Goal: Communication & Community: Answer question/provide support

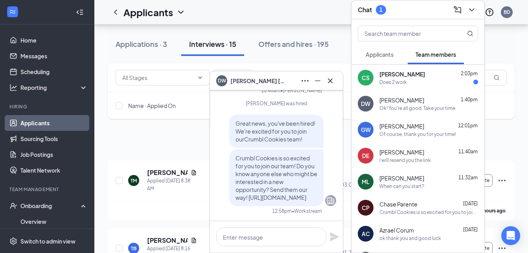
scroll to position [100, 0]
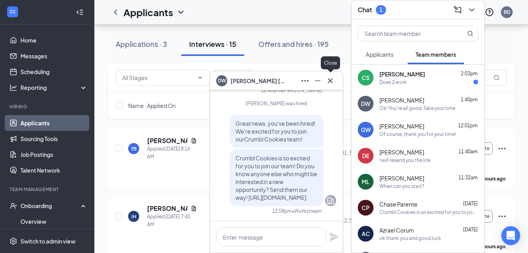
click at [333, 76] on icon "Cross" at bounding box center [330, 80] width 9 height 9
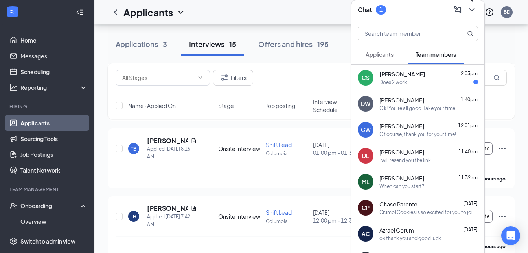
click at [471, 5] on icon "ChevronDown" at bounding box center [471, 9] width 9 height 9
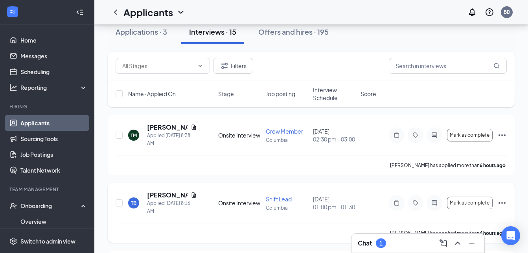
scroll to position [0, 0]
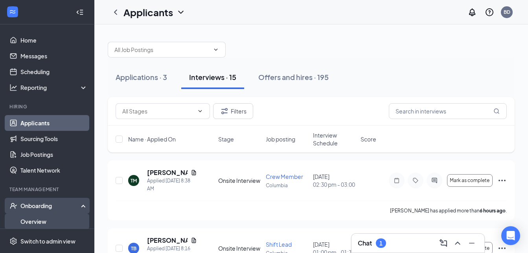
click at [36, 218] on link "Overview" at bounding box center [53, 221] width 67 height 16
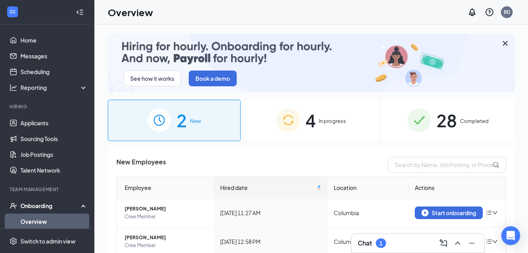
click at [188, 124] on div "2 New" at bounding box center [174, 120] width 133 height 41
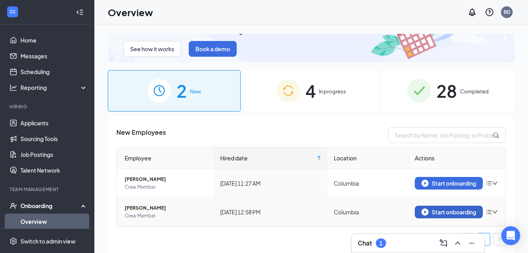
click at [430, 210] on div "Start onboarding" at bounding box center [449, 211] width 55 height 7
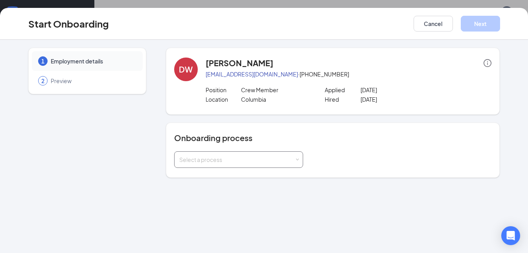
click at [253, 160] on div "Select a process" at bounding box center [236, 159] width 115 height 8
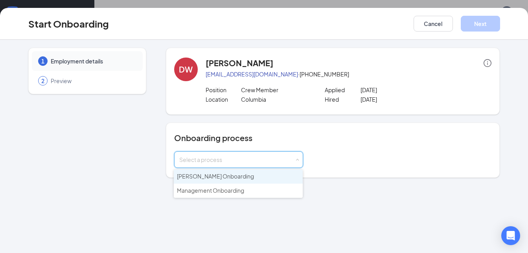
click at [238, 174] on li "[PERSON_NAME] Onboarding" at bounding box center [238, 176] width 129 height 14
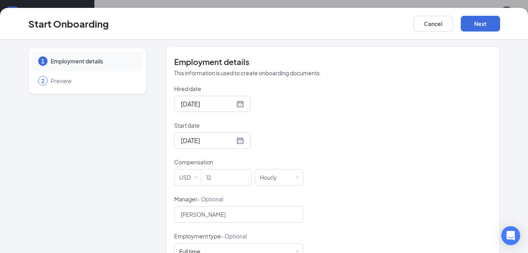
scroll to position [139, 0]
click at [198, 141] on input "[DATE]" at bounding box center [208, 140] width 54 height 10
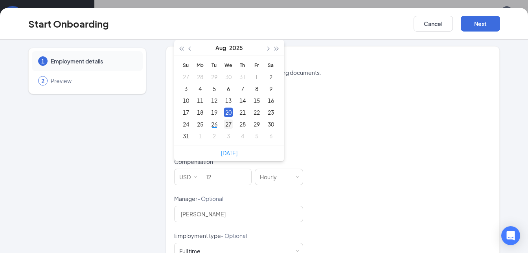
type input "[DATE]"
click at [225, 124] on div "27" at bounding box center [228, 123] width 9 height 9
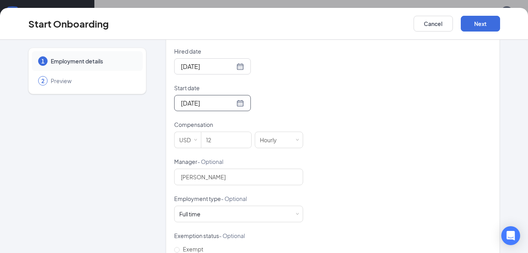
scroll to position [177, 0]
drag, startPoint x: 220, startPoint y: 175, endPoint x: 158, endPoint y: 175, distance: 62.2
click at [158, 175] on div "1 Employment details 2 Preview DW [PERSON_NAME] [EMAIL_ADDRESS][DOMAIN_NAME] · …" at bounding box center [264, 74] width 472 height 406
type input "[PERSON_NAME]"
click at [260, 210] on div "Full time Works 30+ hours per week and is reasonably expected to work" at bounding box center [238, 213] width 119 height 16
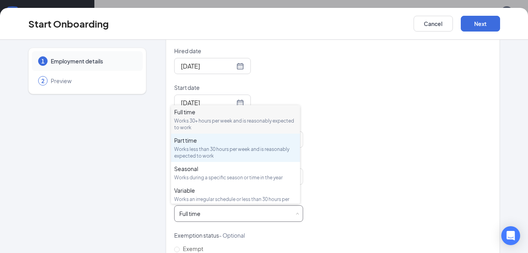
click at [235, 145] on div "Part time Works less than 30 hours per week and is reasonably expected to work" at bounding box center [235, 147] width 123 height 23
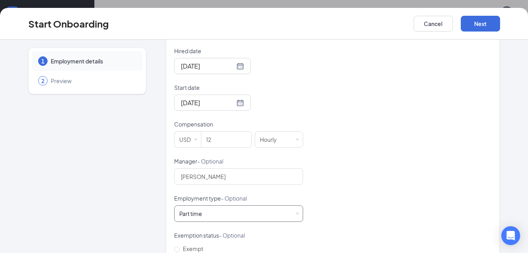
scroll to position [209, 0]
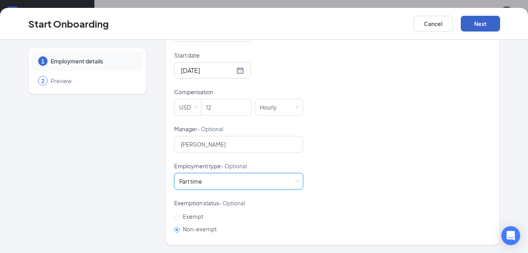
click at [491, 20] on button "Next" at bounding box center [480, 24] width 39 height 16
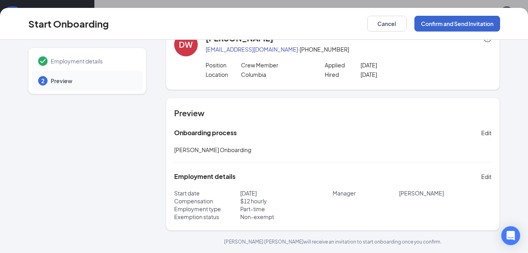
scroll to position [25, 0]
click at [451, 22] on button "Confirm and Send Invitation" at bounding box center [458, 24] width 86 height 16
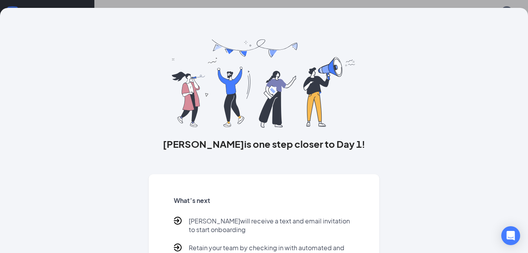
scroll to position [60, 0]
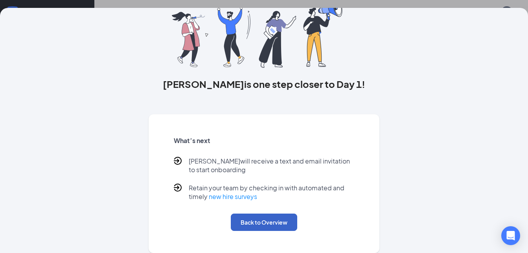
click at [248, 228] on button "Back to Overview" at bounding box center [264, 221] width 67 height 17
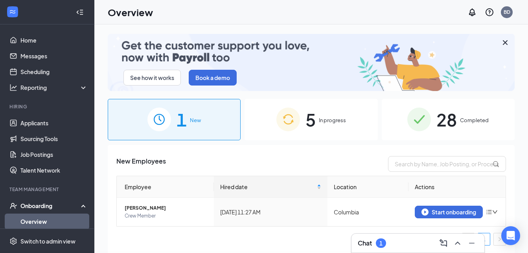
scroll to position [0, 0]
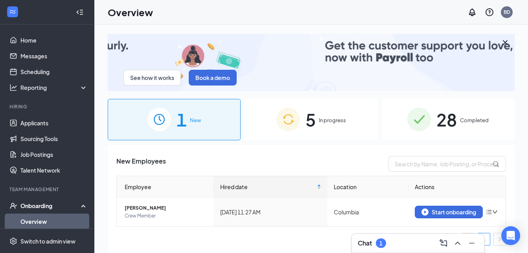
drag, startPoint x: 366, startPoint y: 240, endPoint x: 369, endPoint y: 245, distance: 5.3
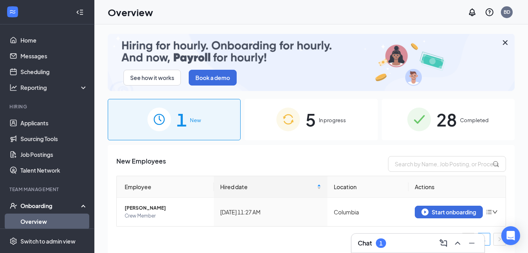
click at [369, 245] on h3 "Chat" at bounding box center [365, 242] width 14 height 9
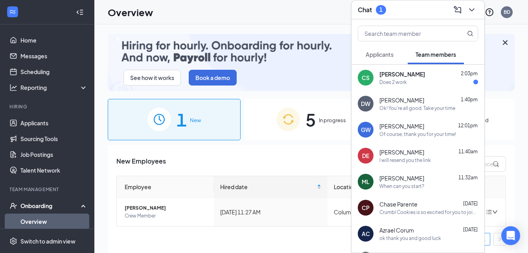
click at [411, 178] on span "[PERSON_NAME]" at bounding box center [402, 178] width 45 height 8
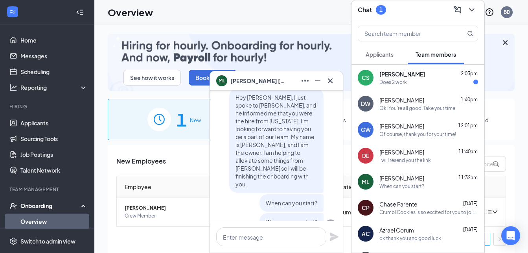
scroll to position [-25, 0]
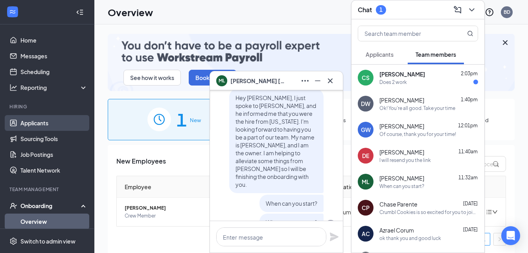
click at [56, 122] on link "Applicants" at bounding box center [53, 123] width 67 height 16
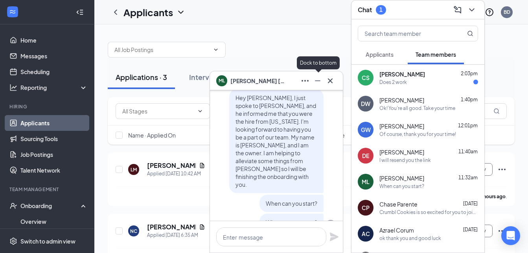
click at [316, 78] on icon "Minimize" at bounding box center [317, 80] width 9 height 9
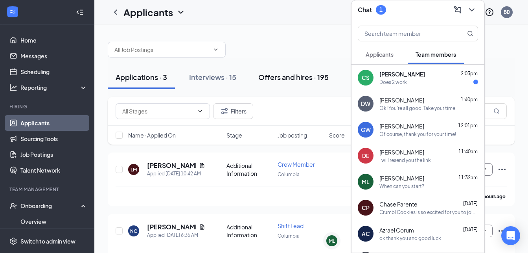
click at [276, 82] on button "Offers and hires · 195" at bounding box center [294, 77] width 86 height 24
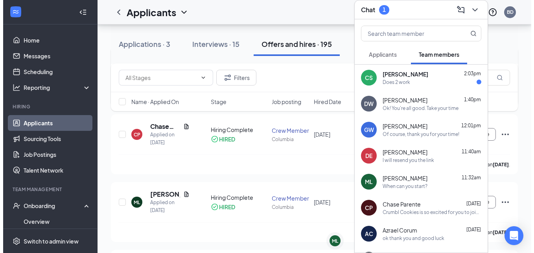
scroll to position [106, 0]
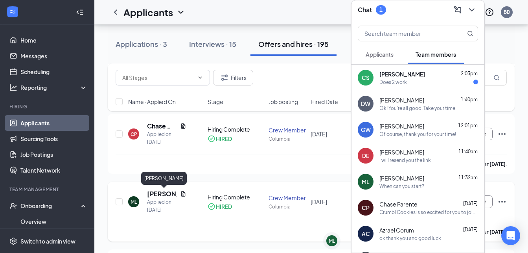
click at [161, 196] on h5 "[PERSON_NAME]" at bounding box center [162, 193] width 30 height 9
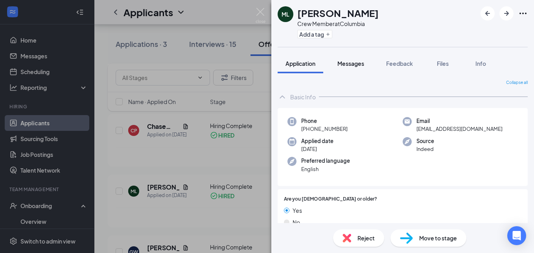
click at [351, 63] on span "Messages" at bounding box center [351, 63] width 27 height 7
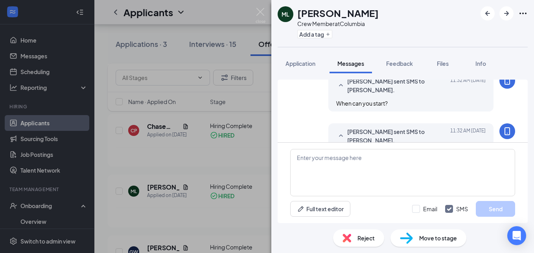
scroll to position [328, 0]
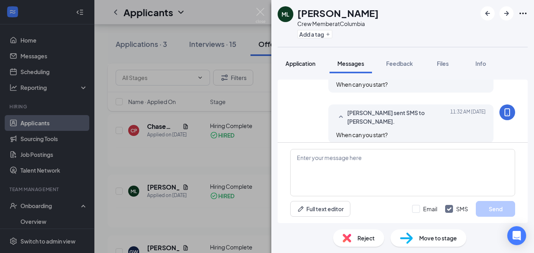
click at [301, 63] on span "Application" at bounding box center [301, 63] width 30 height 7
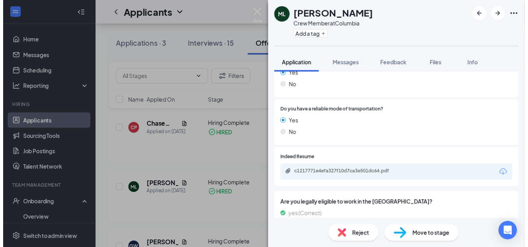
scroll to position [140, 0]
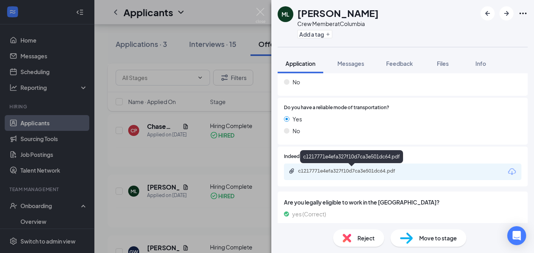
click at [324, 170] on div "c1217771e4efa327f10d7ca3e501dc64.pdf" at bounding box center [353, 171] width 110 height 6
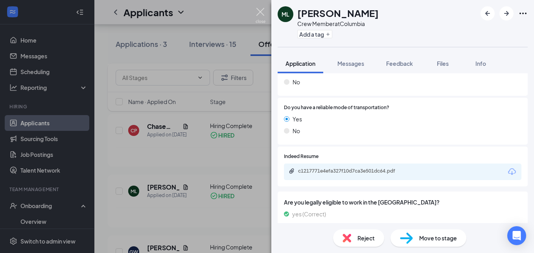
click at [262, 15] on img at bounding box center [261, 15] width 10 height 15
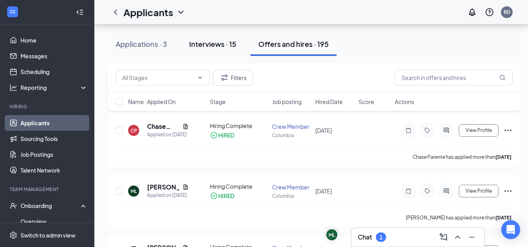
click at [216, 43] on div "Interviews · 15" at bounding box center [212, 44] width 47 height 10
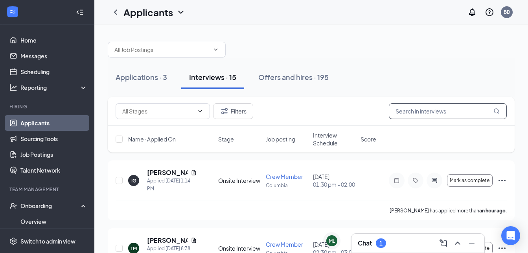
click at [418, 113] on input "text" at bounding box center [448, 111] width 118 height 16
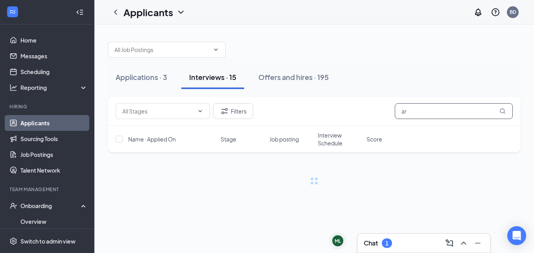
type input "a"
type input ","
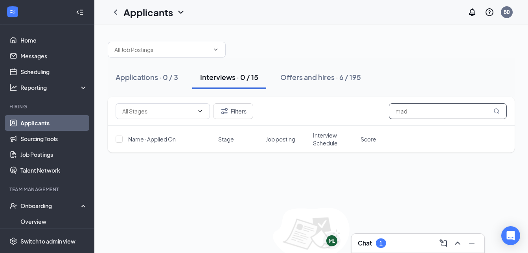
type input "mad"
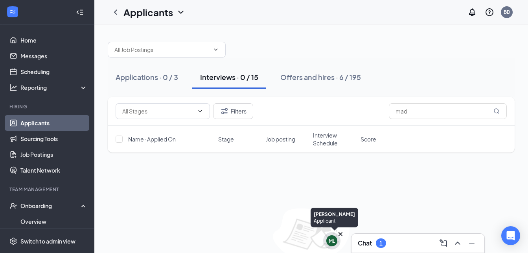
click at [331, 242] on div "ML" at bounding box center [332, 240] width 6 height 7
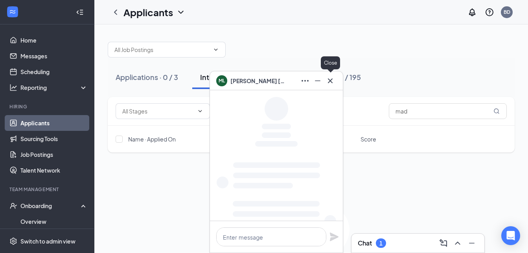
click at [331, 82] on icon "Cross" at bounding box center [330, 80] width 9 height 9
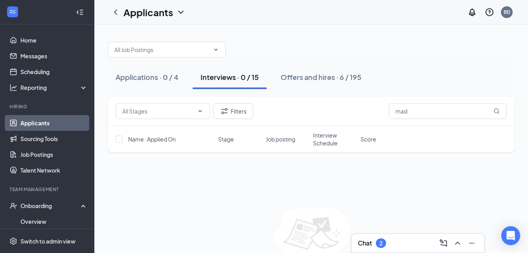
click at [436, 60] on div "Applications · 0 / 4 Interviews · 0 / 15 Offers and hires · 6 / 195" at bounding box center [311, 76] width 407 height 39
click at [399, 240] on div "Chat 2" at bounding box center [418, 243] width 120 height 13
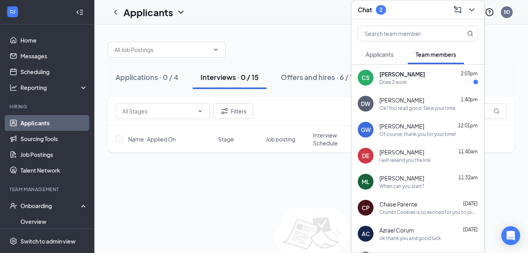
click at [420, 79] on div "Does 2 work" at bounding box center [429, 82] width 99 height 7
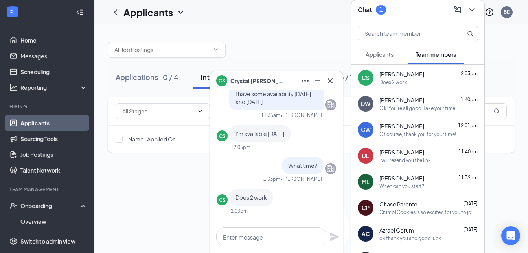
click at [185, 193] on div "Filters mad Name · Applied On Stage Job posting Interview Schedule Score No app…" at bounding box center [311, 190] width 407 height 187
click at [473, 12] on icon "ChevronDown" at bounding box center [471, 9] width 9 height 9
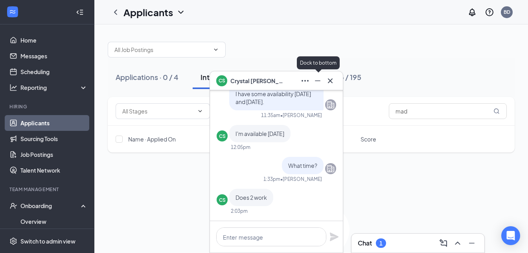
click at [320, 82] on icon "Minimize" at bounding box center [317, 80] width 9 height 9
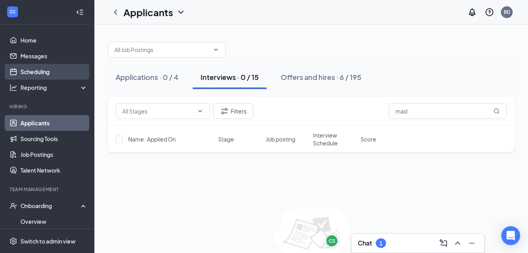
click at [40, 74] on link "Scheduling" at bounding box center [53, 72] width 67 height 16
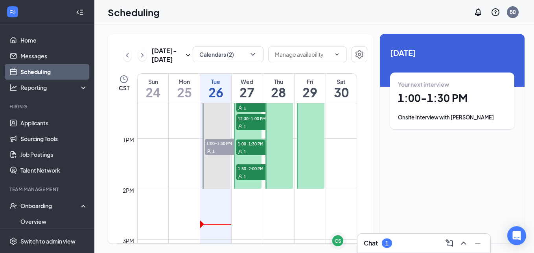
scroll to position [620, 0]
click at [410, 245] on div "Chat 1" at bounding box center [424, 243] width 120 height 13
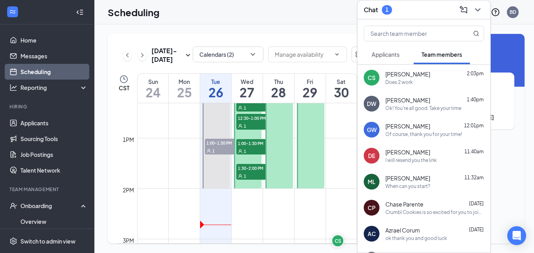
click at [413, 78] on div "[PERSON_NAME] 2:03pm Does 2 work" at bounding box center [435, 77] width 99 height 15
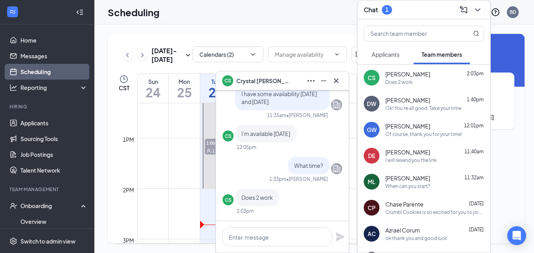
scroll to position [164, 0]
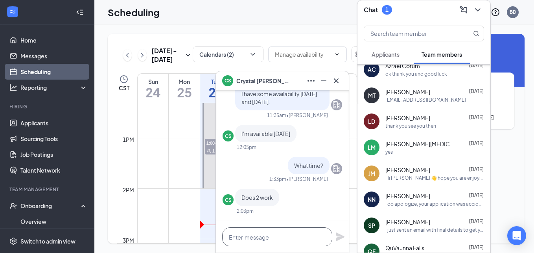
click at [262, 238] on textarea at bounding box center [277, 236] width 110 height 19
type textarea "I can't do 2."
click at [476, 10] on icon "ChevronDown" at bounding box center [477, 9] width 9 height 9
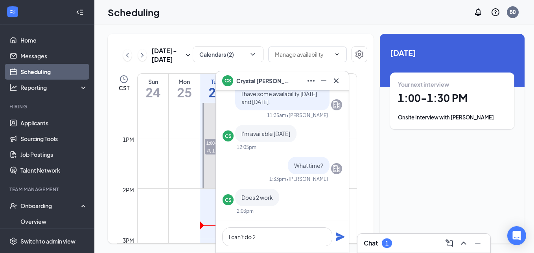
scroll to position [0, 0]
click at [322, 80] on icon "Minimize" at bounding box center [324, 80] width 6 height 1
click at [322, 80] on div "CS [PERSON_NAME]" at bounding box center [282, 80] width 133 height 19
click at [340, 80] on icon "Cross" at bounding box center [336, 80] width 9 height 9
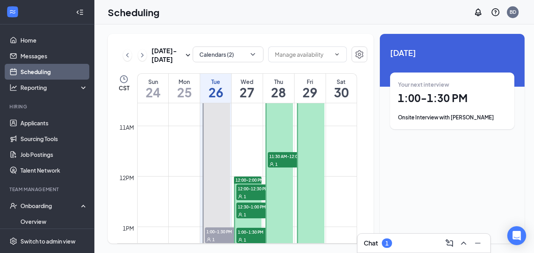
scroll to position [531, 0]
click at [408, 238] on div "Chat 1" at bounding box center [424, 243] width 120 height 13
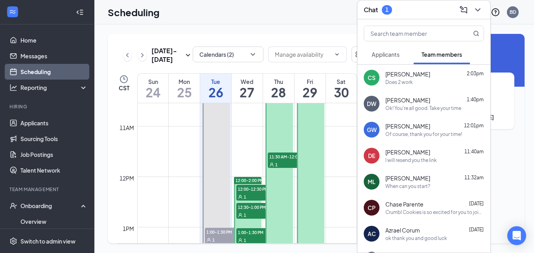
click at [429, 79] on div "Does 2 work" at bounding box center [435, 82] width 99 height 7
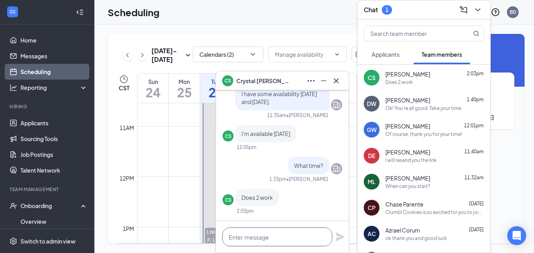
click at [272, 237] on textarea at bounding box center [277, 236] width 110 height 19
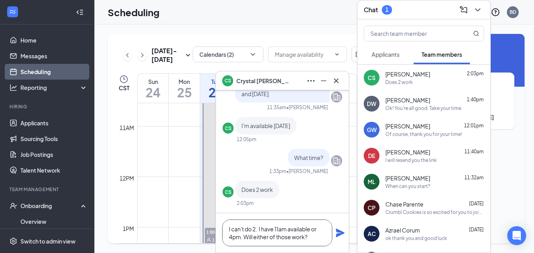
click at [312, 241] on textarea "I can't do 2. I have 11am available or 4pm. Will either of those work?" at bounding box center [277, 232] width 110 height 27
type textarea "I can't do 2. I have 11am available or 4pm. Will either of those work?"
click at [339, 231] on icon "Plane" at bounding box center [340, 232] width 9 height 9
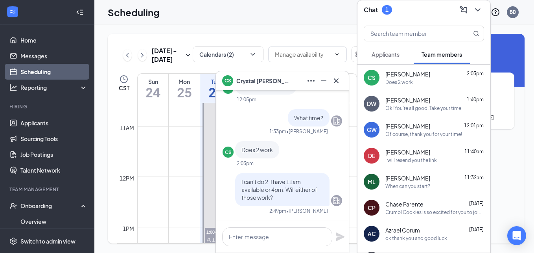
scroll to position [0, 0]
click at [336, 81] on icon "Cross" at bounding box center [336, 80] width 9 height 9
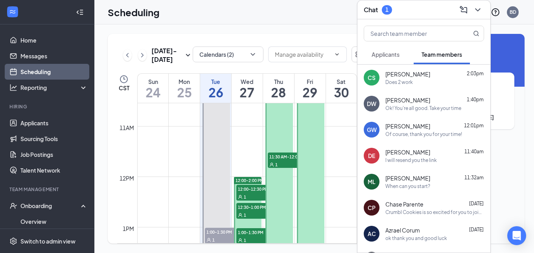
click at [390, 59] on button "Applicants" at bounding box center [386, 54] width 44 height 20
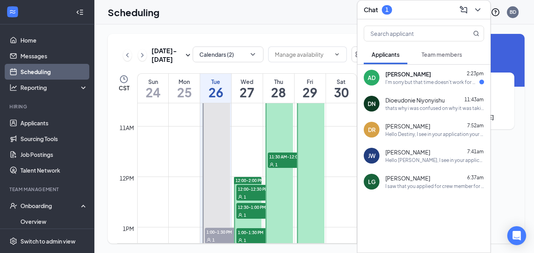
click at [395, 78] on div "[PERSON_NAME] 2:23pm I'm sorry but that time doesn't work for me. I appreciate …" at bounding box center [435, 77] width 99 height 15
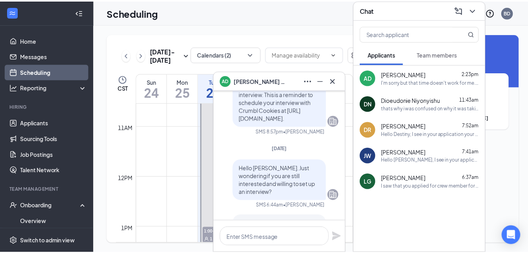
scroll to position [-68, 0]
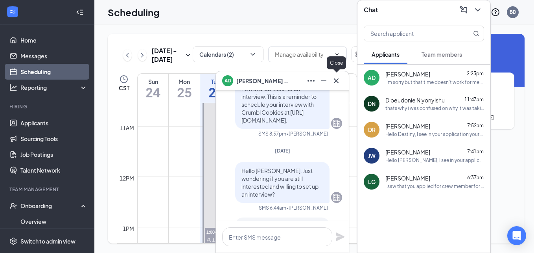
click at [338, 82] on icon "Cross" at bounding box center [336, 80] width 9 height 9
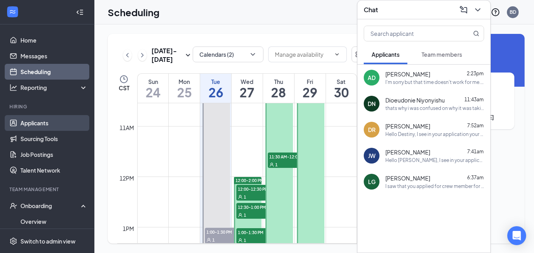
click at [61, 120] on link "Applicants" at bounding box center [53, 123] width 67 height 16
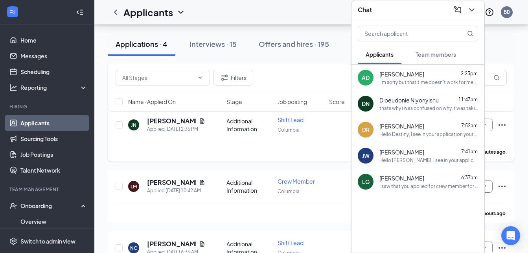
scroll to position [45, 0]
click at [216, 47] on div "Interviews · 15" at bounding box center [213, 44] width 47 height 10
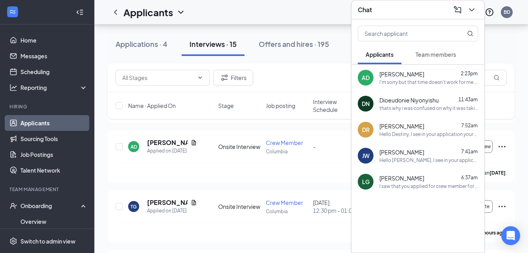
scroll to position [691, 0]
click at [474, 9] on icon "ChevronDown" at bounding box center [471, 9] width 5 height 3
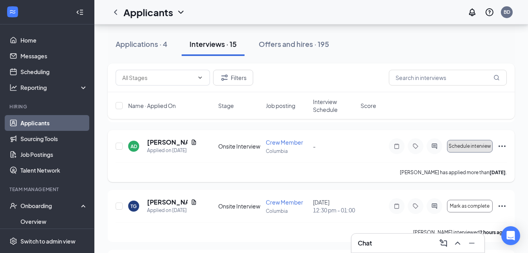
click at [481, 147] on span "Schedule interview" at bounding box center [470, 146] width 42 height 6
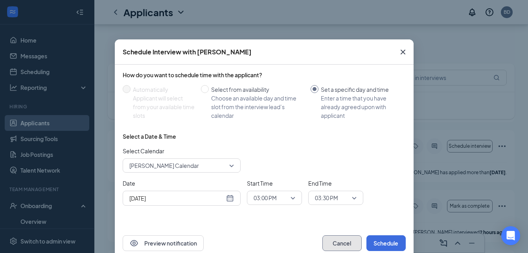
click at [331, 240] on button "Cancel" at bounding box center [342, 243] width 39 height 16
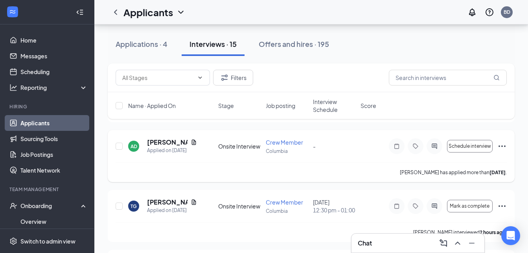
click at [506, 141] on icon "Ellipses" at bounding box center [502, 145] width 9 height 9
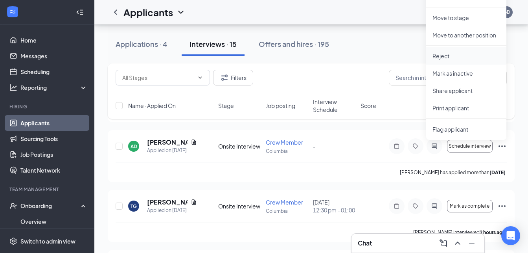
click at [452, 57] on p "Reject" at bounding box center [467, 56] width 68 height 8
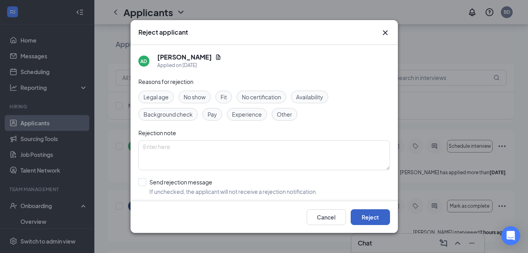
click at [366, 212] on button "Reject" at bounding box center [370, 217] width 39 height 16
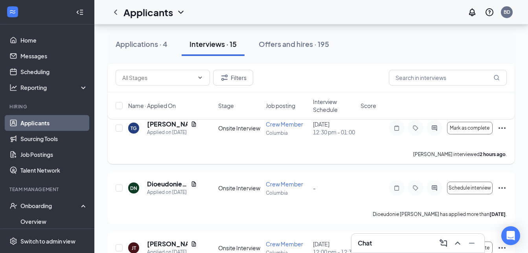
scroll to position [719, 0]
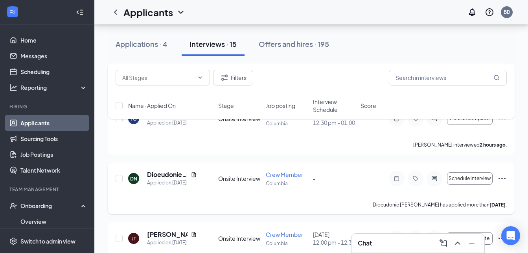
click at [429, 179] on div at bounding box center [435, 178] width 16 height 16
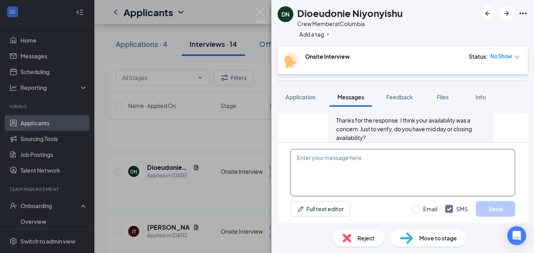
scroll to position [478, 0]
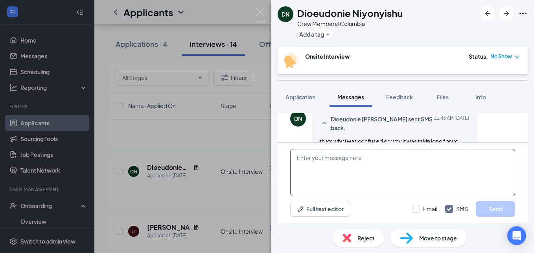
click at [342, 168] on textarea at bounding box center [402, 172] width 225 height 47
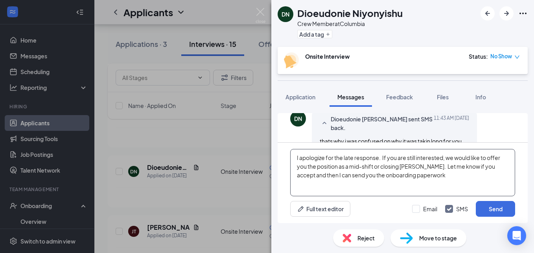
click at [429, 177] on textarea "I apologize for the late response. If you are still interested, we would like t…" at bounding box center [402, 172] width 225 height 47
type textarea "I apologize for the late response. If you are still interested, we would like t…"
click at [486, 210] on button "Send" at bounding box center [495, 209] width 39 height 16
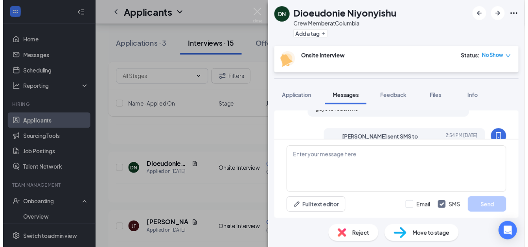
scroll to position [554, 0]
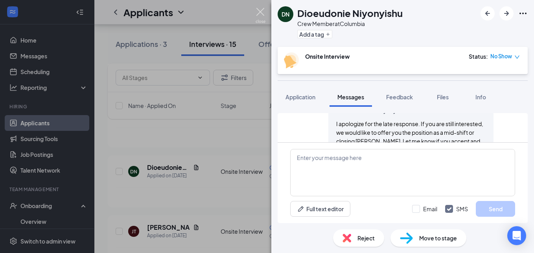
click at [261, 11] on img at bounding box center [261, 15] width 10 height 15
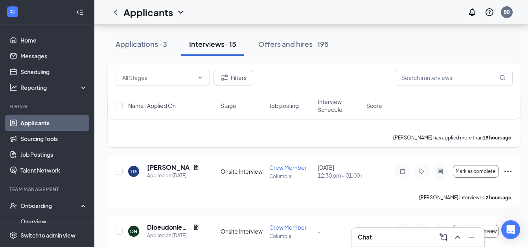
scroll to position [670, 0]
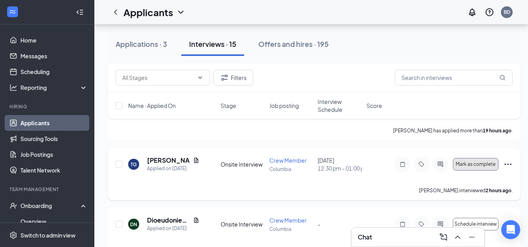
click at [483, 167] on span "Mark as complete" at bounding box center [476, 164] width 40 height 6
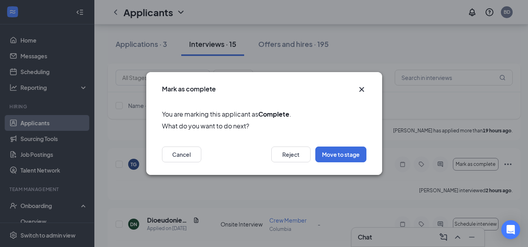
click at [364, 93] on icon "Cross" at bounding box center [361, 89] width 9 height 9
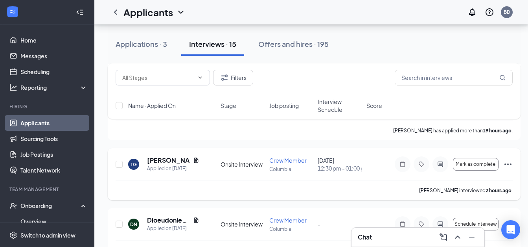
click at [510, 169] on icon "Ellipses" at bounding box center [508, 163] width 9 height 9
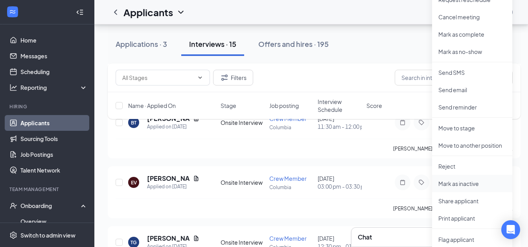
scroll to position [585, 6]
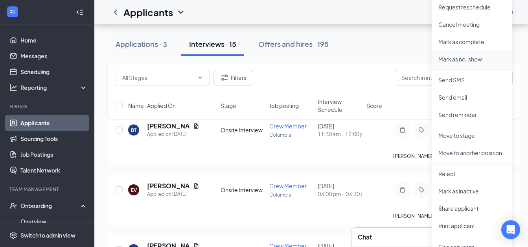
click at [463, 56] on p "Mark as no-show" at bounding box center [473, 59] width 68 height 8
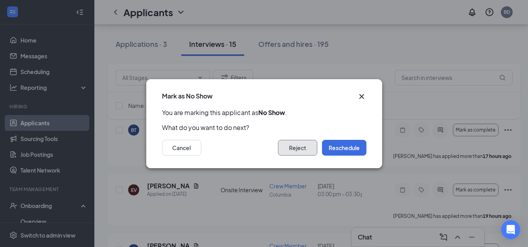
click at [291, 150] on button "Reject" at bounding box center [297, 148] width 39 height 16
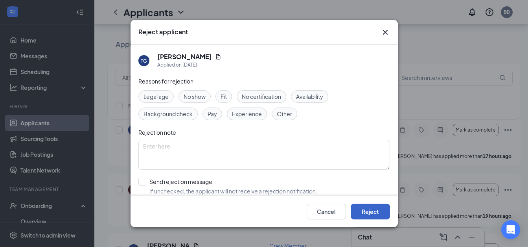
click at [369, 207] on button "Reject" at bounding box center [370, 211] width 39 height 16
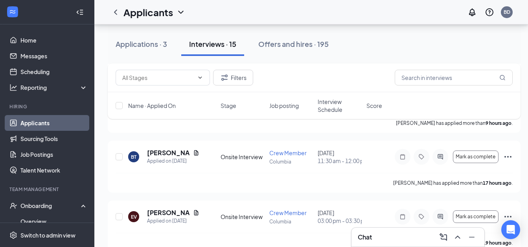
scroll to position [540, 6]
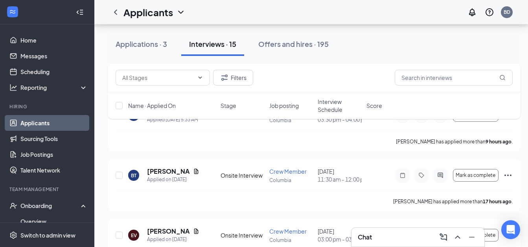
click at [332, 106] on span "Interview Schedule" at bounding box center [340, 106] width 44 height 16
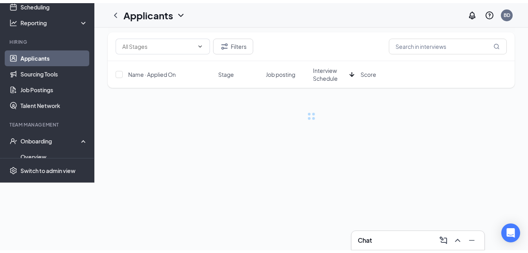
scroll to position [0, 0]
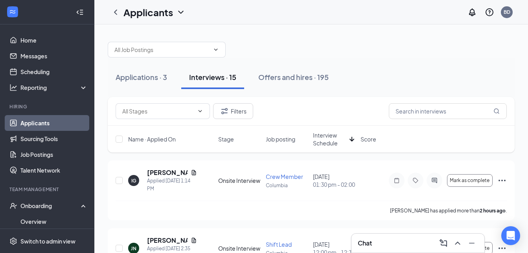
click at [326, 144] on span "Interview Schedule" at bounding box center [329, 139] width 33 height 16
click at [405, 240] on div "Chat 1" at bounding box center [418, 243] width 120 height 13
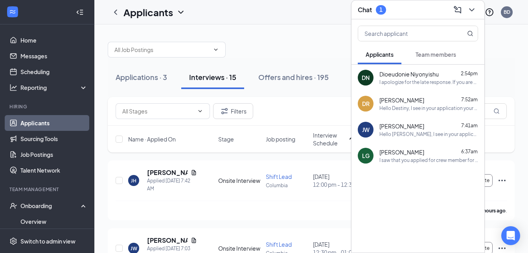
click at [425, 54] on span "Team members" at bounding box center [436, 54] width 41 height 7
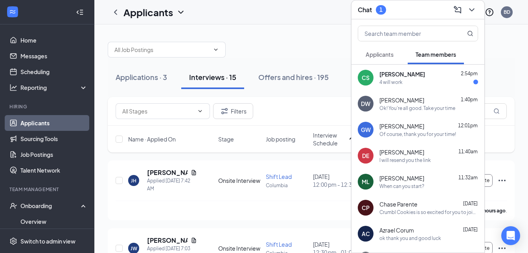
click at [391, 79] on div "4 will work" at bounding box center [391, 82] width 23 height 7
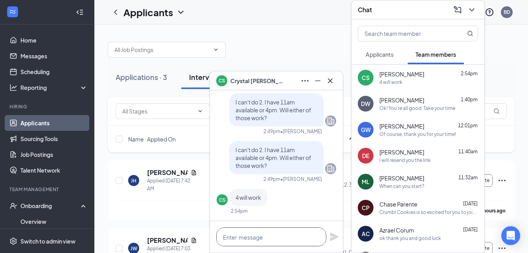
click at [251, 237] on textarea at bounding box center [271, 236] width 110 height 19
type textarea "g"
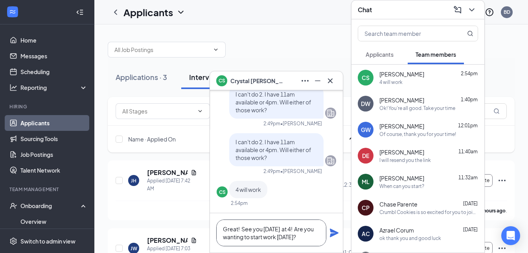
type textarea "Great! See you [DATE] at 4! Are you wanting to start work [DATE]?"
click at [337, 231] on icon "Plane" at bounding box center [334, 232] width 9 height 9
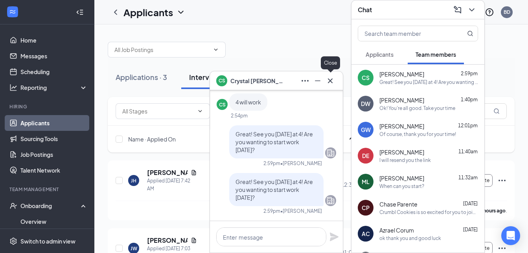
click at [331, 80] on icon "Cross" at bounding box center [330, 80] width 5 height 5
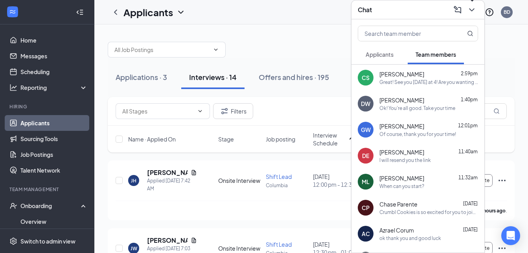
click at [473, 9] on icon "ChevronDown" at bounding box center [471, 9] width 5 height 3
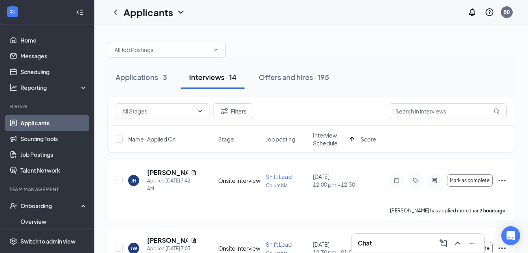
click at [215, 78] on div "Interviews · 14" at bounding box center [213, 77] width 48 height 10
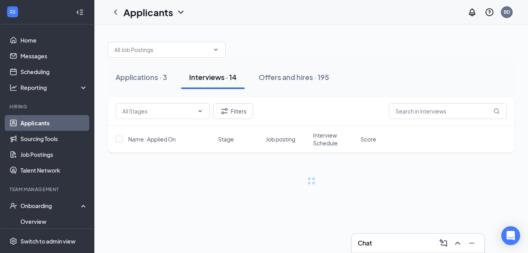
click at [215, 78] on div "Interviews · 14" at bounding box center [213, 77] width 48 height 10
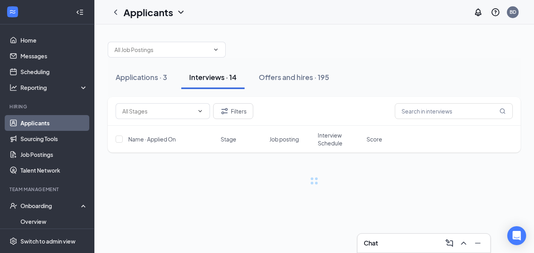
click at [215, 78] on div "Interviews · 14" at bounding box center [213, 77] width 48 height 10
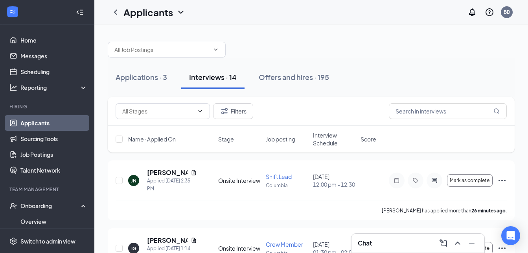
click at [335, 140] on span "Interview Schedule" at bounding box center [334, 139] width 43 height 16
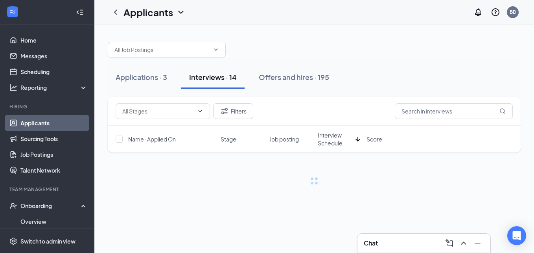
click at [335, 140] on span "Interview Schedule" at bounding box center [335, 139] width 35 height 16
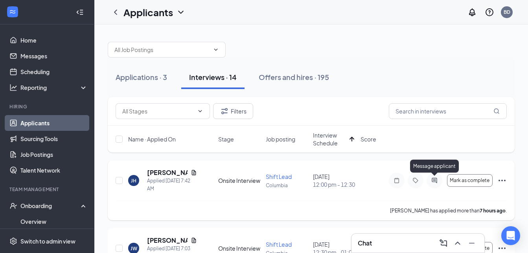
click at [439, 183] on icon "ActiveChat" at bounding box center [434, 180] width 9 height 6
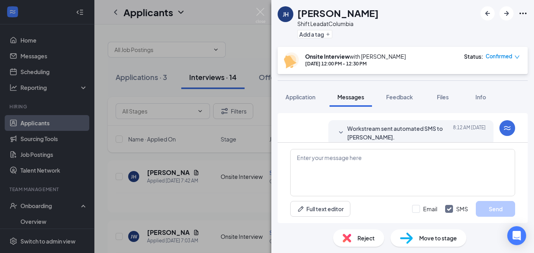
scroll to position [215, 0]
click at [293, 99] on span "Application" at bounding box center [301, 96] width 30 height 7
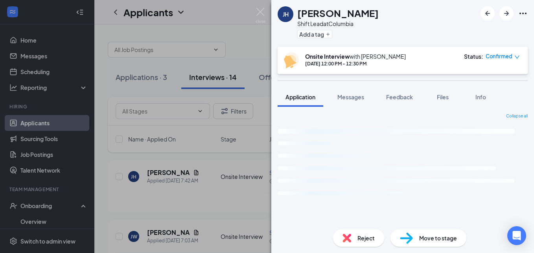
click at [293, 99] on span "Application" at bounding box center [301, 96] width 30 height 7
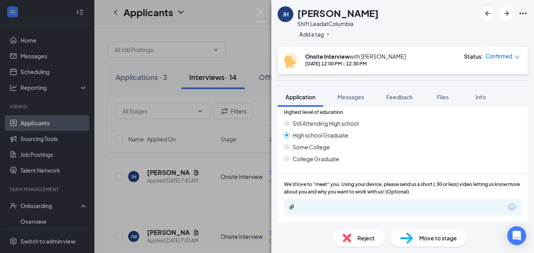
scroll to position [544, 0]
click at [351, 101] on button "Messages" at bounding box center [351, 97] width 42 height 20
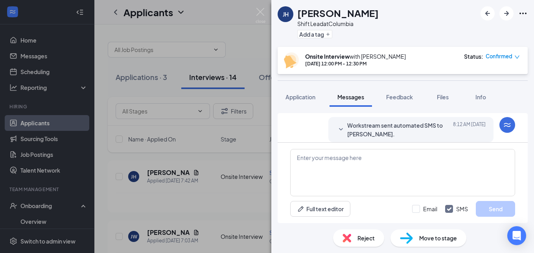
scroll to position [159, 0]
click at [360, 131] on span "Workstream sent automated SMS to [PERSON_NAME]." at bounding box center [398, 129] width 103 height 17
click at [338, 131] on div at bounding box center [340, 126] width 9 height 17
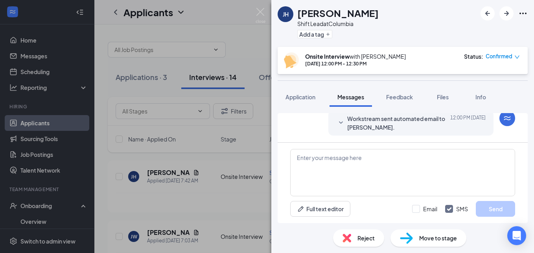
scroll to position [433, 0]
click at [338, 93] on div at bounding box center [340, 84] width 9 height 17
click at [338, 122] on icon "SmallChevronDown" at bounding box center [340, 121] width 9 height 9
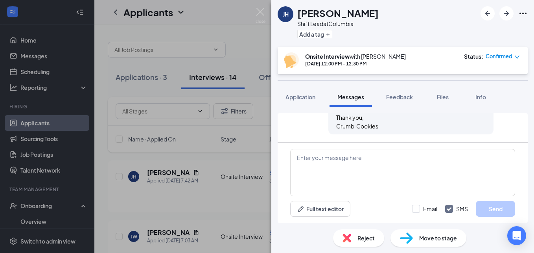
scroll to position [735, 0]
click at [304, 96] on span "Application" at bounding box center [301, 96] width 30 height 7
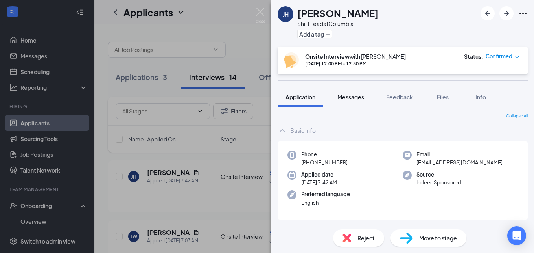
click at [352, 99] on span "Messages" at bounding box center [351, 96] width 27 height 7
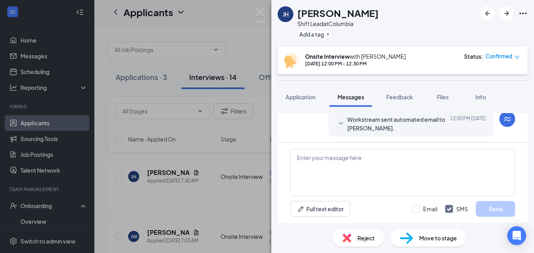
scroll to position [301, 0]
click at [343, 153] on textarea at bounding box center [402, 172] width 225 height 47
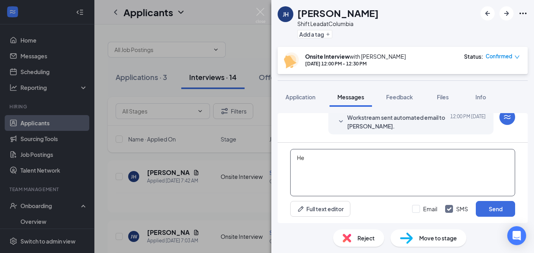
type textarea "H"
click at [315, 96] on span "Application" at bounding box center [301, 96] width 30 height 7
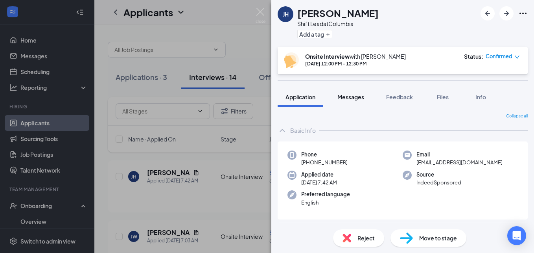
click at [357, 100] on span "Messages" at bounding box center [351, 96] width 27 height 7
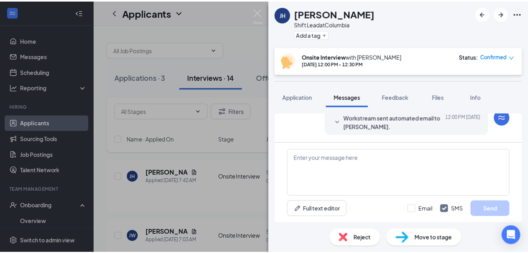
scroll to position [301, 0]
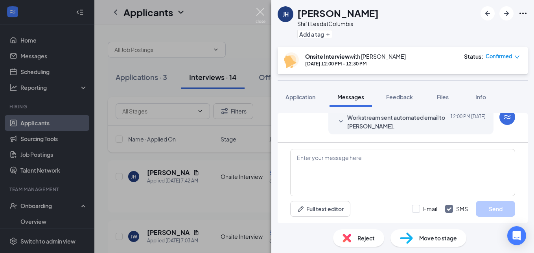
click at [259, 13] on img at bounding box center [261, 15] width 10 height 15
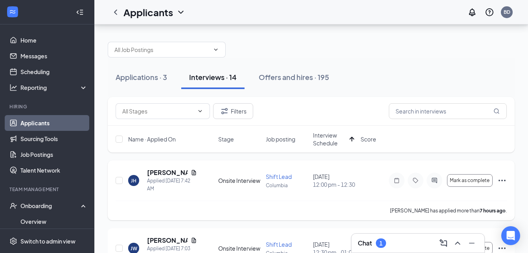
scroll to position [70, 0]
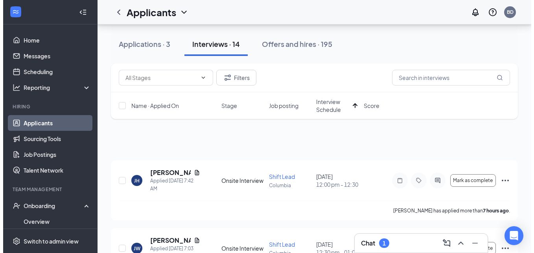
scroll to position [73, 0]
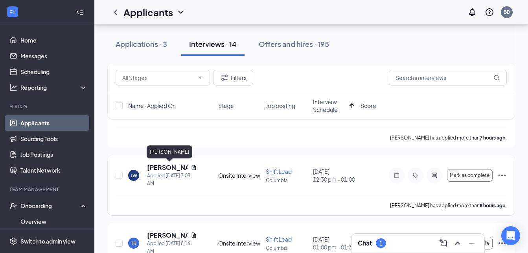
click at [163, 169] on h5 "[PERSON_NAME]" at bounding box center [167, 167] width 41 height 9
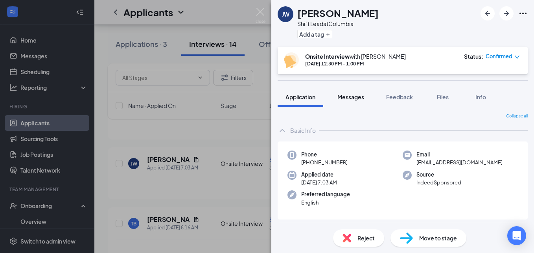
click at [357, 98] on span "Messages" at bounding box center [351, 96] width 27 height 7
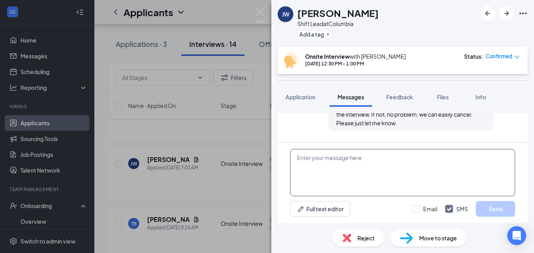
scroll to position [366, 0]
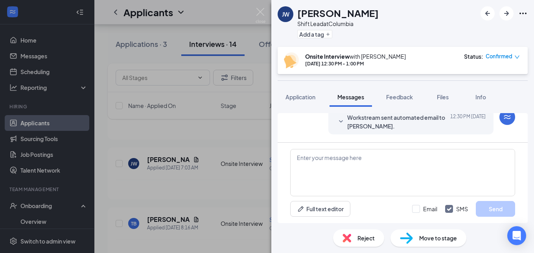
click at [337, 121] on icon "SmallChevronDown" at bounding box center [340, 121] width 9 height 9
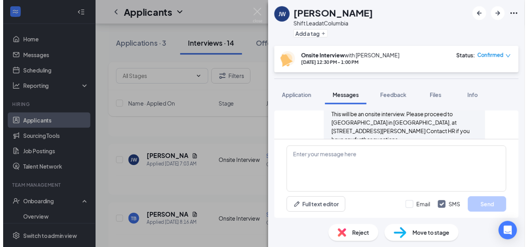
scroll to position [492, 0]
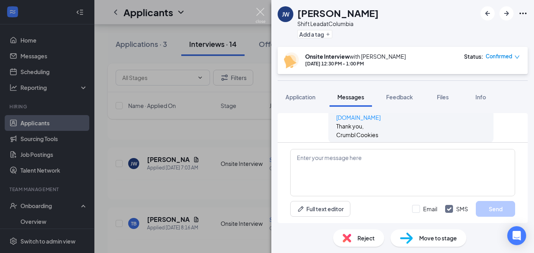
click at [258, 10] on img at bounding box center [261, 15] width 10 height 15
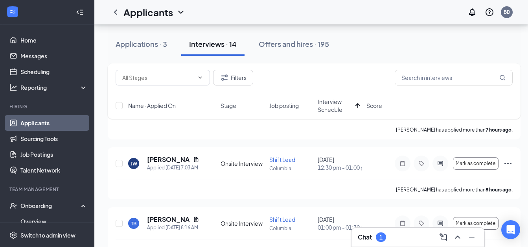
click at [362, 240] on h3 "Chat" at bounding box center [365, 237] width 14 height 9
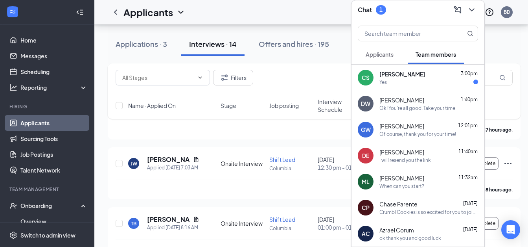
click at [419, 71] on span "[PERSON_NAME]" at bounding box center [403, 74] width 46 height 8
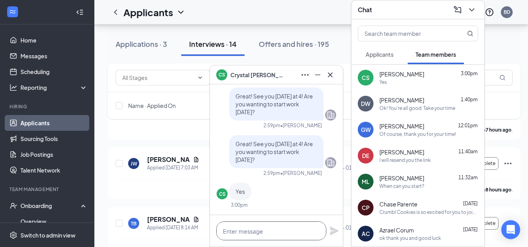
click at [257, 227] on textarea at bounding box center [271, 230] width 110 height 19
type textarea "p"
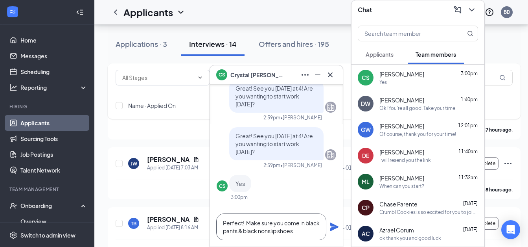
click at [306, 234] on textarea "Perfect! Make sure you come in black pants & black nonslip shoes" at bounding box center [271, 226] width 110 height 27
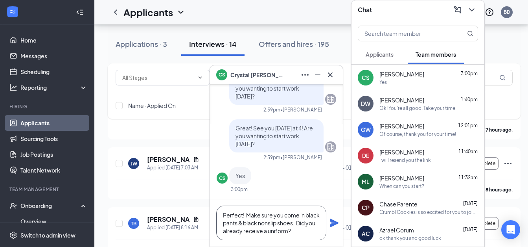
type textarea "Perfect! Make sure you come in black pants & black nonslip shoes. Did you alrea…"
click at [333, 223] on icon "Plane" at bounding box center [334, 222] width 9 height 9
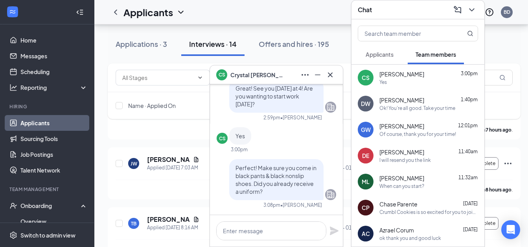
scroll to position [0, 0]
